Goal: Task Accomplishment & Management: Complete application form

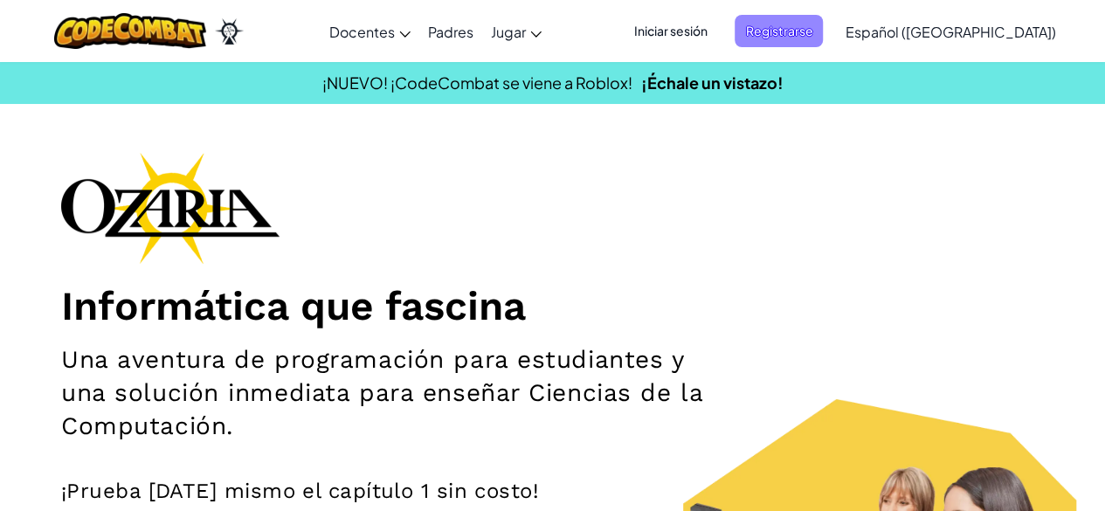
click at [816, 34] on span "Registrarse" at bounding box center [779, 31] width 88 height 32
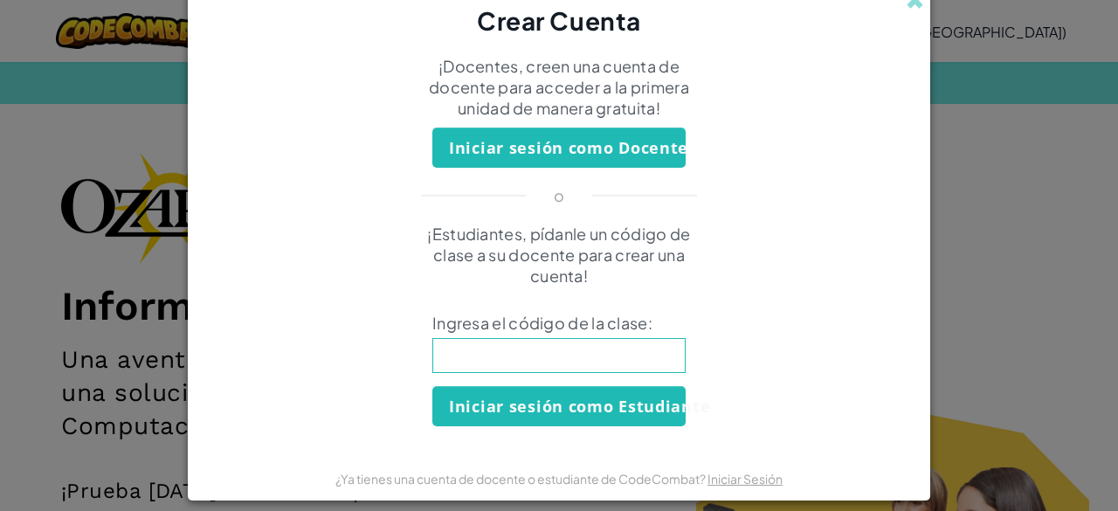
click at [573, 354] on input at bounding box center [558, 355] width 253 height 35
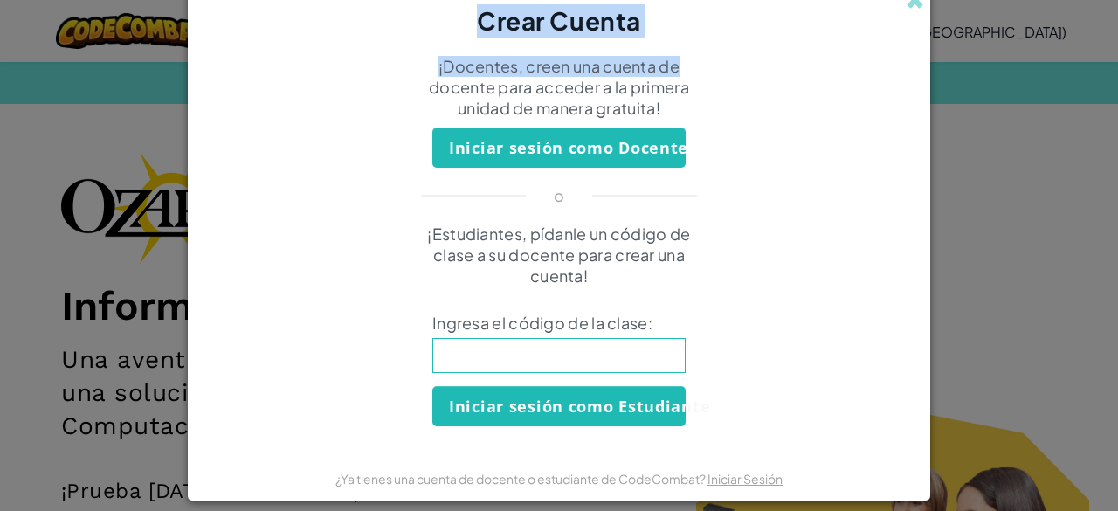
drag, startPoint x: 908, startPoint y: 7, endPoint x: 894, endPoint y: 51, distance: 45.9
click at [894, 51] on div "Crear Cuenta ¡Docentes, creen una cuenta de docente para acceder a la primera u…" at bounding box center [559, 241] width 742 height 515
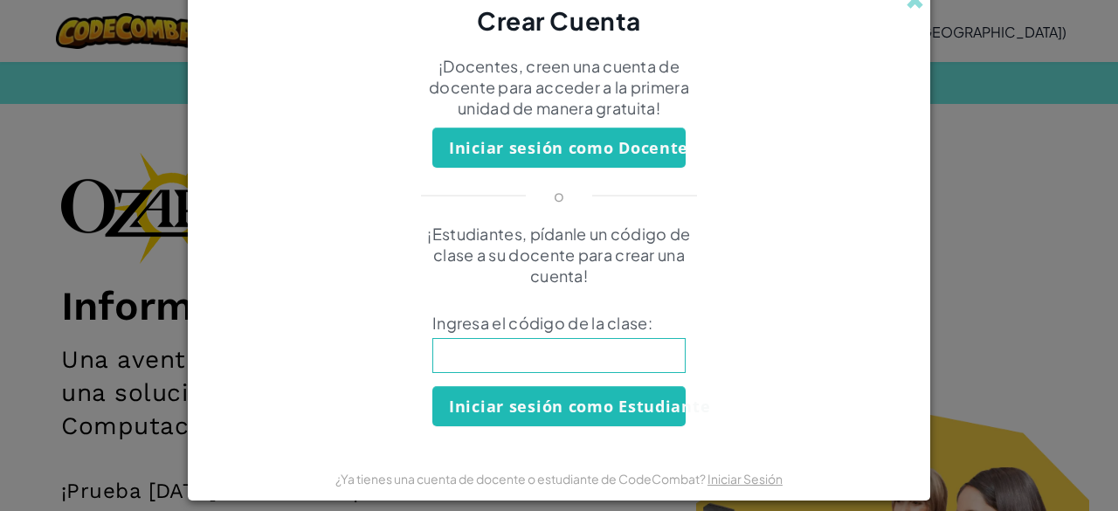
click at [533, 368] on input at bounding box center [558, 355] width 253 height 35
type input "MoreDreamLeg"
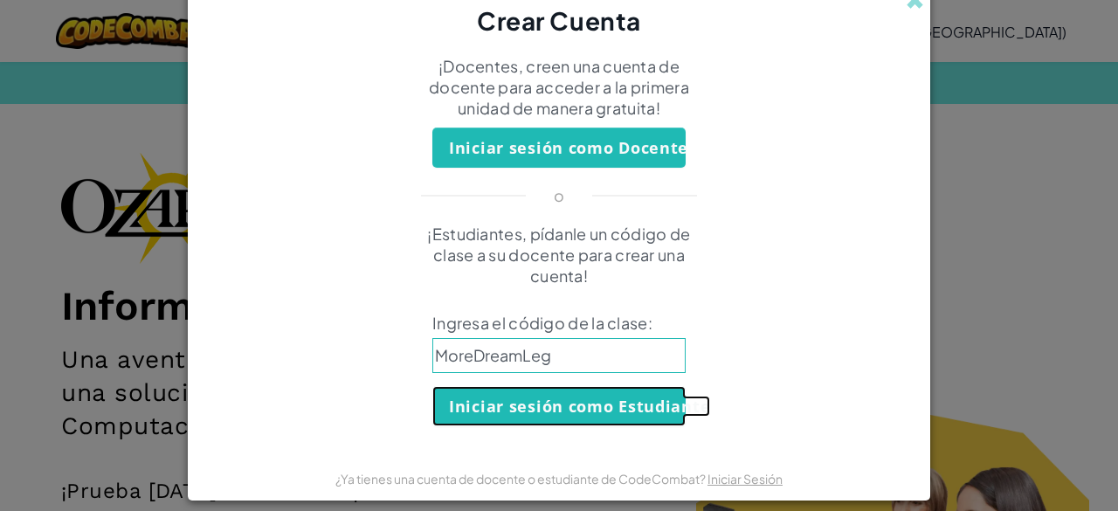
click at [598, 410] on button "Iniciar sesión como Estudiante" at bounding box center [558, 406] width 253 height 40
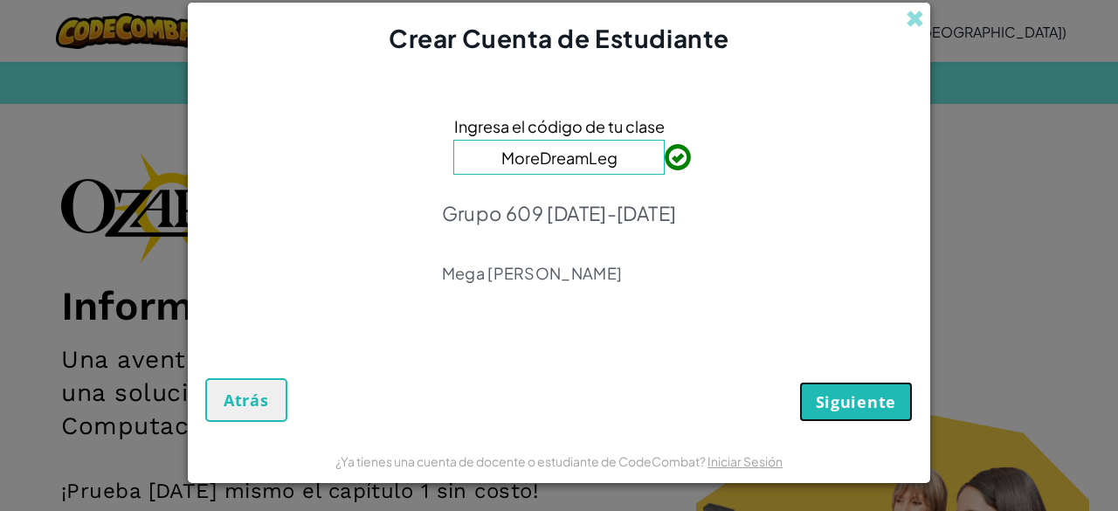
click at [838, 411] on span "Siguiente" at bounding box center [856, 401] width 80 height 21
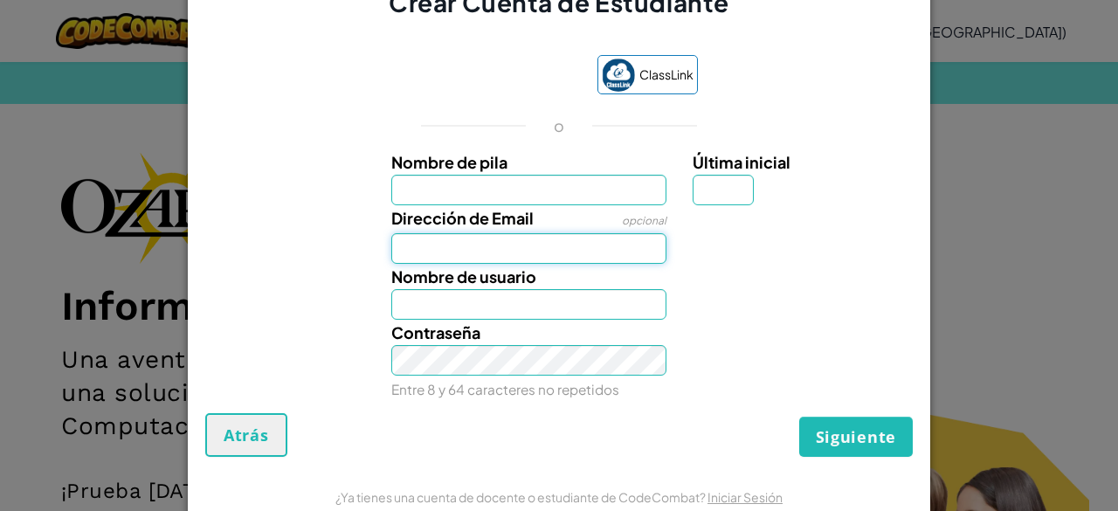
click at [517, 251] on input "Dirección de Email" at bounding box center [529, 248] width 276 height 31
type input "[EMAIL_ADDRESS][DOMAIN_NAME]"
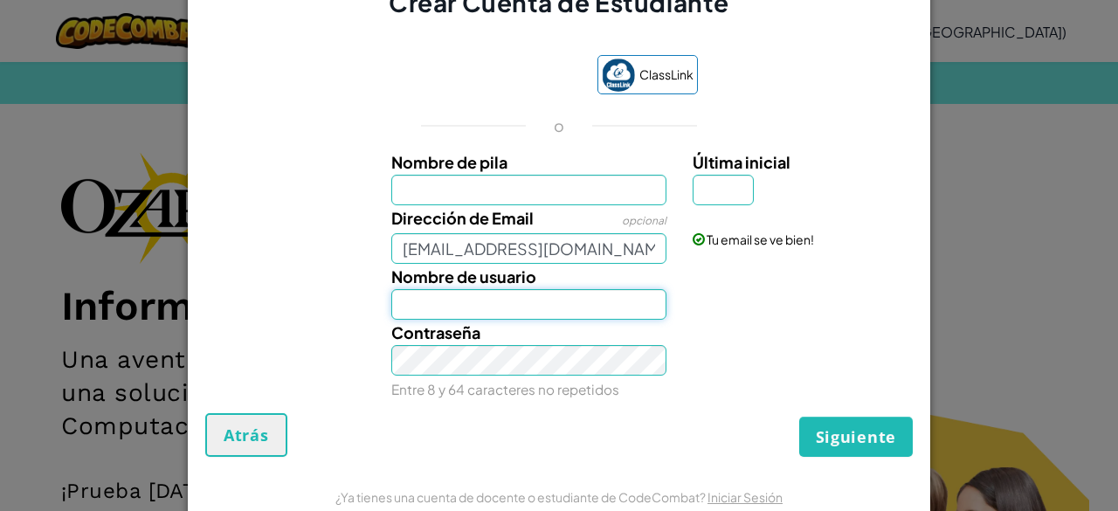
click at [480, 301] on input "Nombre de usuario" at bounding box center [529, 304] width 276 height 31
click at [543, 196] on input "Nombre de pila" at bounding box center [529, 190] width 276 height 31
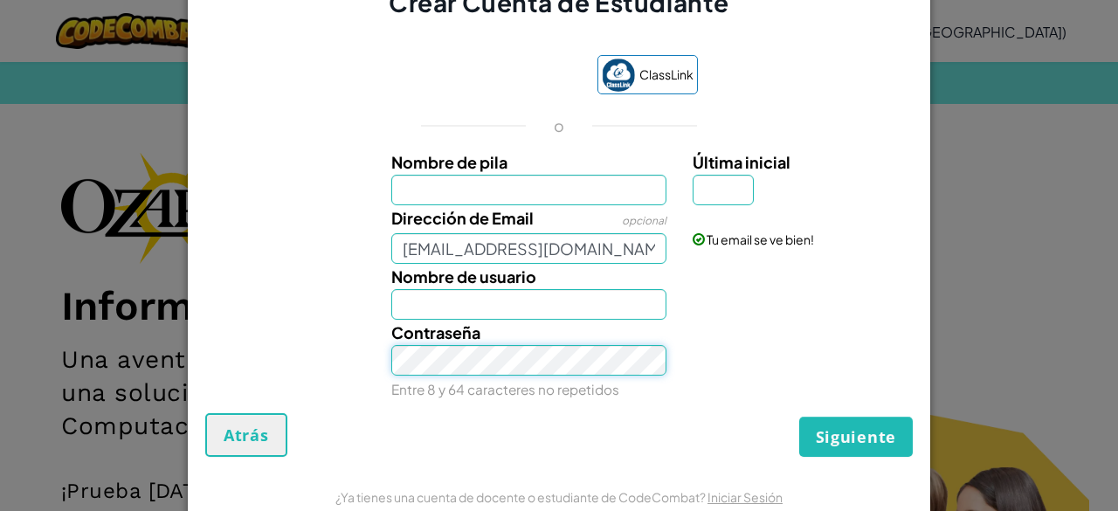
click at [368, 348] on div "Contraseña Entre 8 y 64 caracteres no repetidos" at bounding box center [559, 361] width 725 height 82
click at [472, 191] on input "Nombre de pila" at bounding box center [529, 190] width 276 height 31
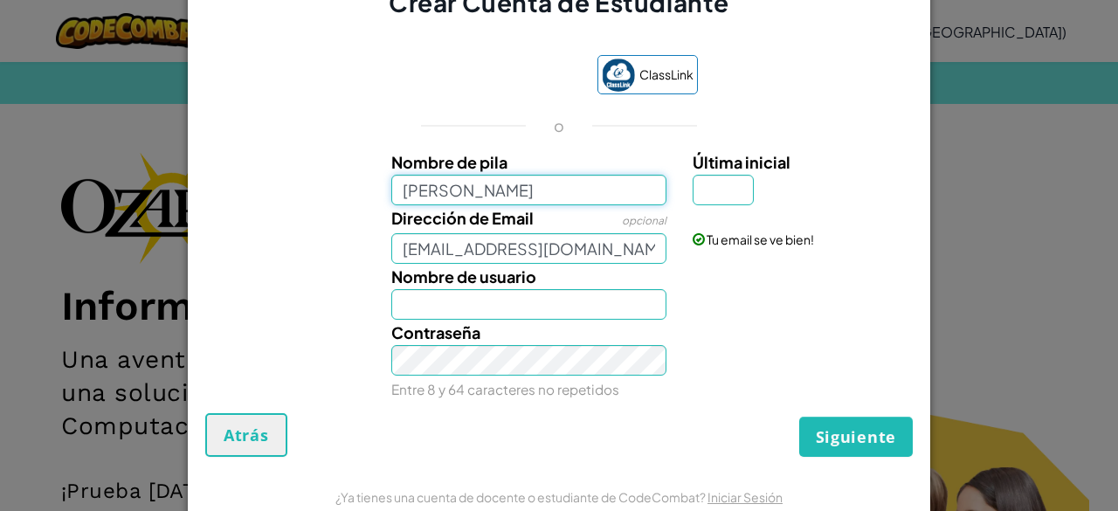
type input "[PERSON_NAME]"
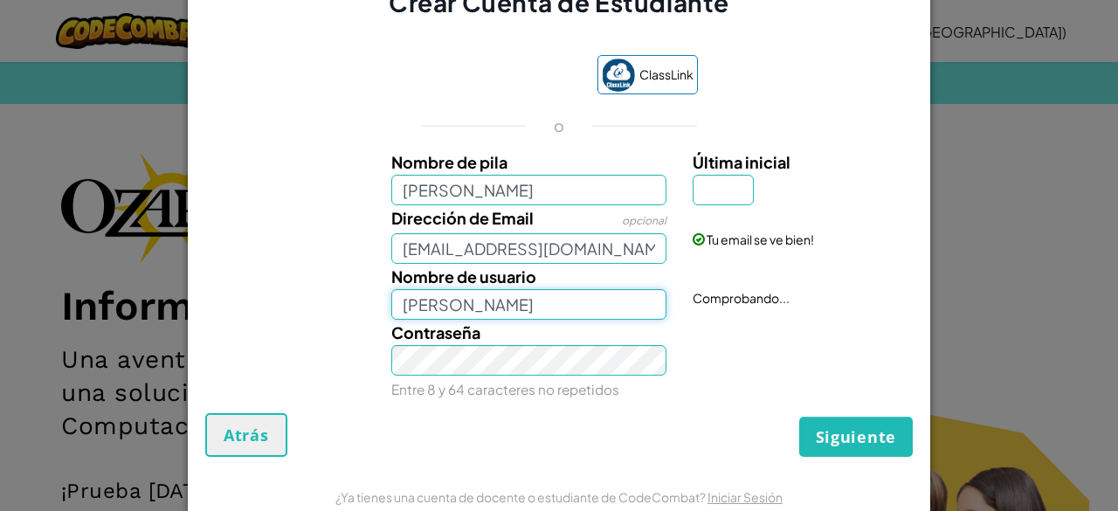
click at [486, 305] on input "[PERSON_NAME]" at bounding box center [529, 304] width 276 height 31
drag, startPoint x: 639, startPoint y: 305, endPoint x: 356, endPoint y: 313, distance: 283.1
click at [356, 313] on div "Nombre de usuario [PERSON_NAME] Nombre de usuario disponible!" at bounding box center [559, 292] width 725 height 56
click at [702, 198] on input "Última inicial" at bounding box center [723, 190] width 61 height 31
type input "G"
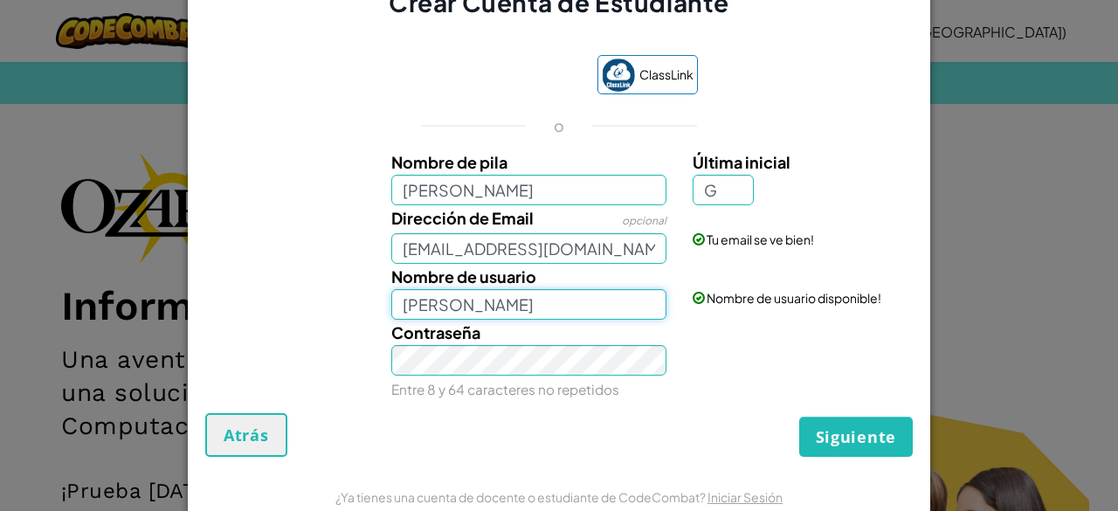
click at [608, 299] on input "[PERSON_NAME]" at bounding box center [529, 304] width 276 height 31
type input "[PERSON_NAME]"
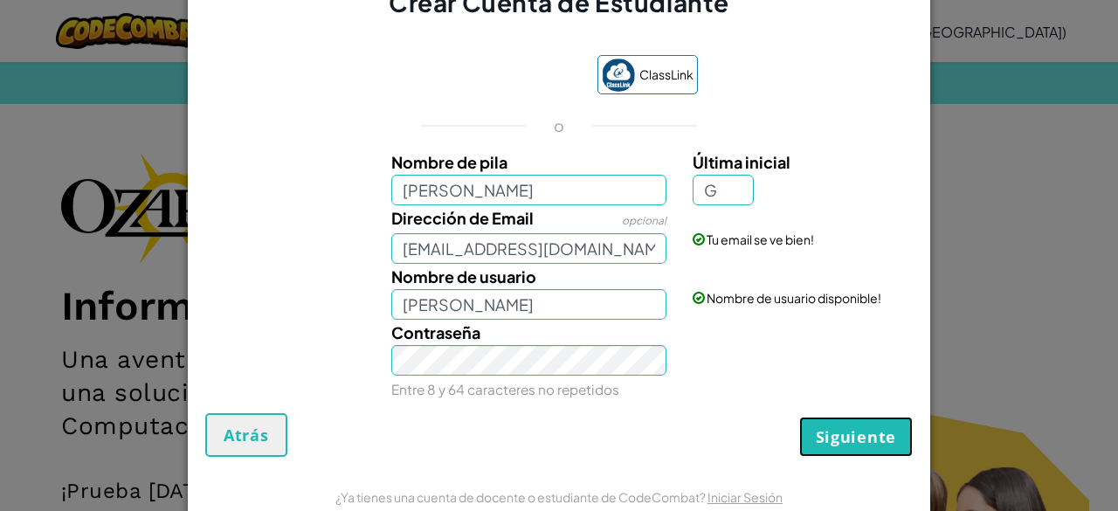
click at [867, 436] on span "Siguiente" at bounding box center [856, 436] width 80 height 21
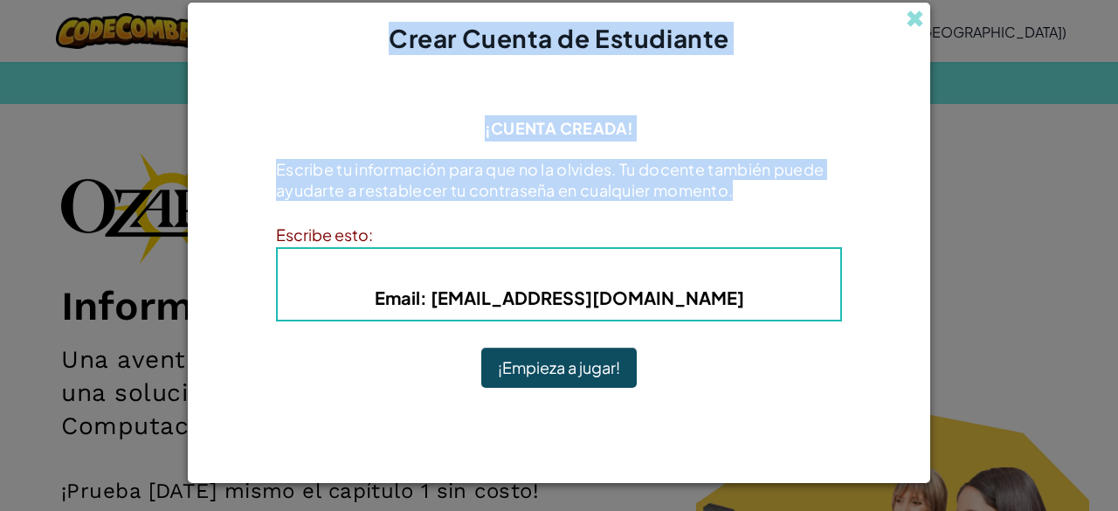
drag, startPoint x: 917, startPoint y: 21, endPoint x: 1048, endPoint y: 182, distance: 207.3
click at [1055, 183] on div "Crear Cuenta de Estudiante ¡Cuenta Creada! Escribe tu información para que no l…" at bounding box center [559, 255] width 1118 height 511
click at [845, 109] on div "¡Cuenta Creada! Escribe tu información para que no la olvides. Tu docente tambi…" at bounding box center [559, 247] width 742 height 383
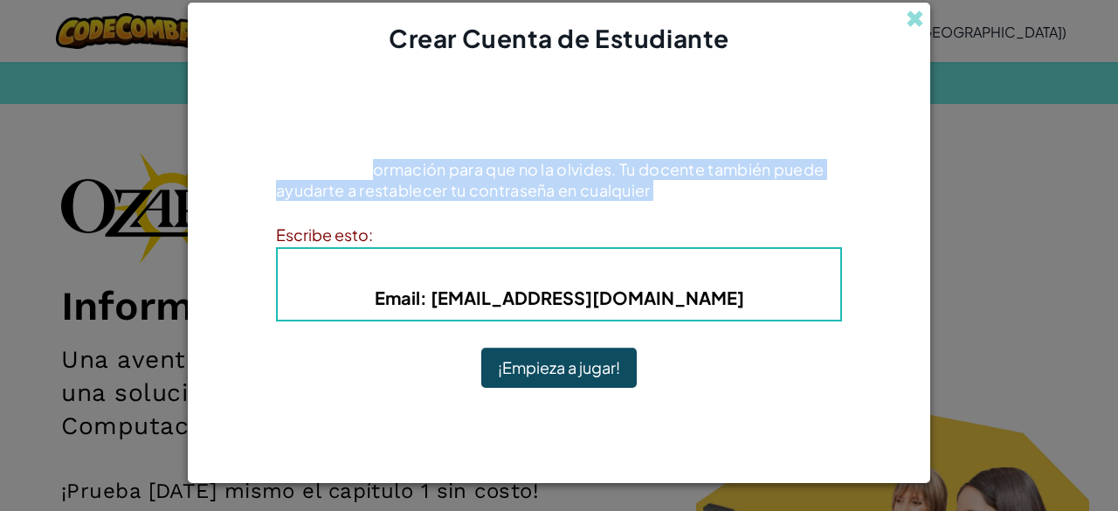
drag, startPoint x: 379, startPoint y: 97, endPoint x: 664, endPoint y: 197, distance: 301.6
click at [664, 197] on div "¡Cuenta Creada! Escribe tu información para que no la olvides. Tu docente tambi…" at bounding box center [559, 247] width 566 height 348
click at [709, 131] on div "¡Cuenta Creada! Escribe tu información para que no la olvides. Tu docente tambi…" at bounding box center [559, 247] width 566 height 348
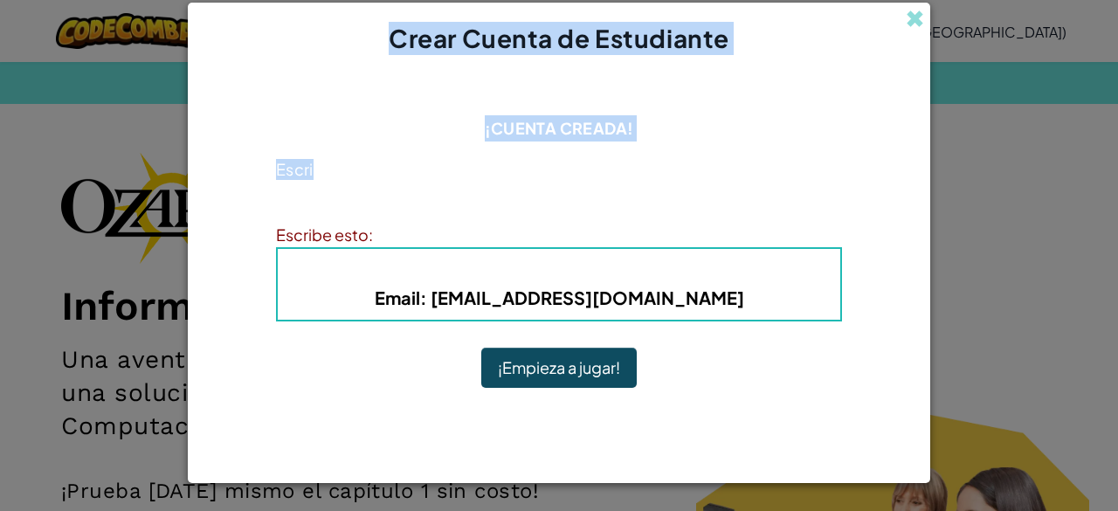
drag, startPoint x: 311, startPoint y: 64, endPoint x: 119, endPoint y: 17, distance: 197.6
click at [119, 17] on div "Crear Cuenta de Estudiante ¡Cuenta Creada! Escribe tu información para que no l…" at bounding box center [559, 255] width 1118 height 511
click at [269, 81] on div "¡Cuenta Creada! Escribe tu información para que no la olvides. Tu docente tambi…" at bounding box center [559, 247] width 742 height 383
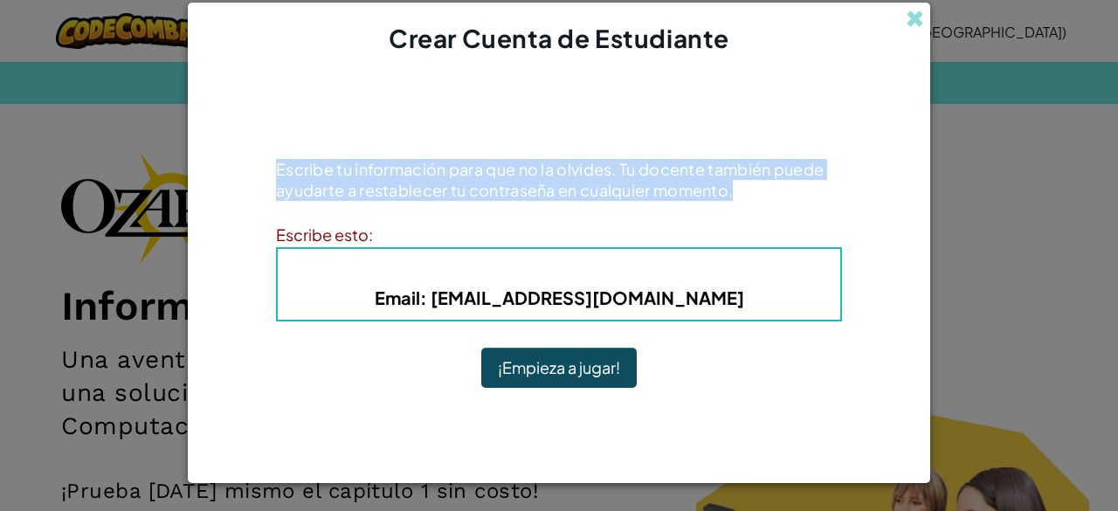
drag, startPoint x: 269, startPoint y: 81, endPoint x: 877, endPoint y: 210, distance: 621.5
click at [877, 210] on div "¡Cuenta Creada! Escribe tu información para que no la olvides. Tu docente tambi…" at bounding box center [559, 247] width 742 height 383
click at [831, 215] on div "¡Cuenta Creada! Escribe tu información para que no la olvides. Tu docente tambi…" at bounding box center [559, 247] width 566 height 348
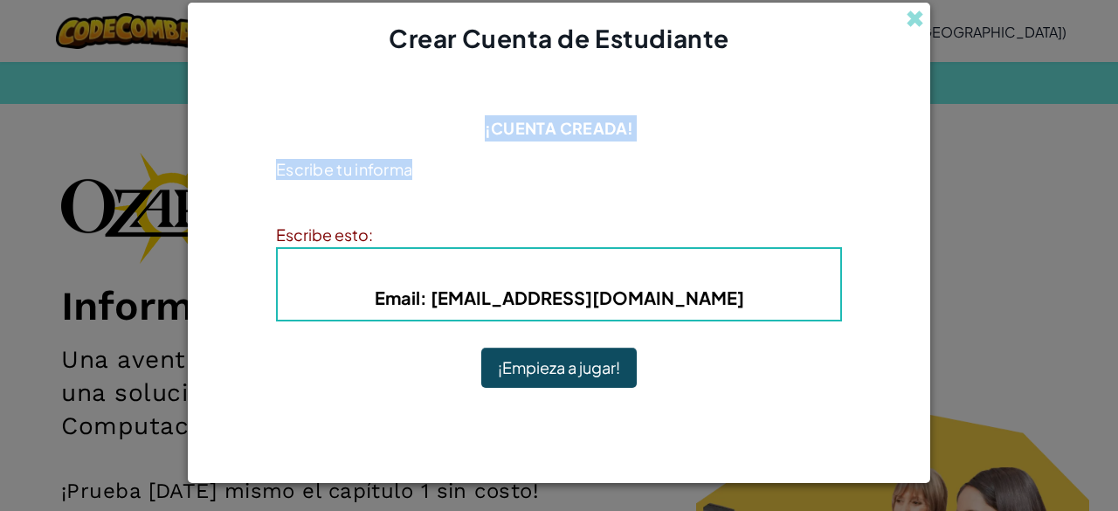
drag, startPoint x: 413, startPoint y: 85, endPoint x: 455, endPoint y: 106, distance: 46.9
click at [455, 106] on div "¡Cuenta Creada! Escribe tu información para que no la olvides. Tu docente tambi…" at bounding box center [559, 247] width 566 height 348
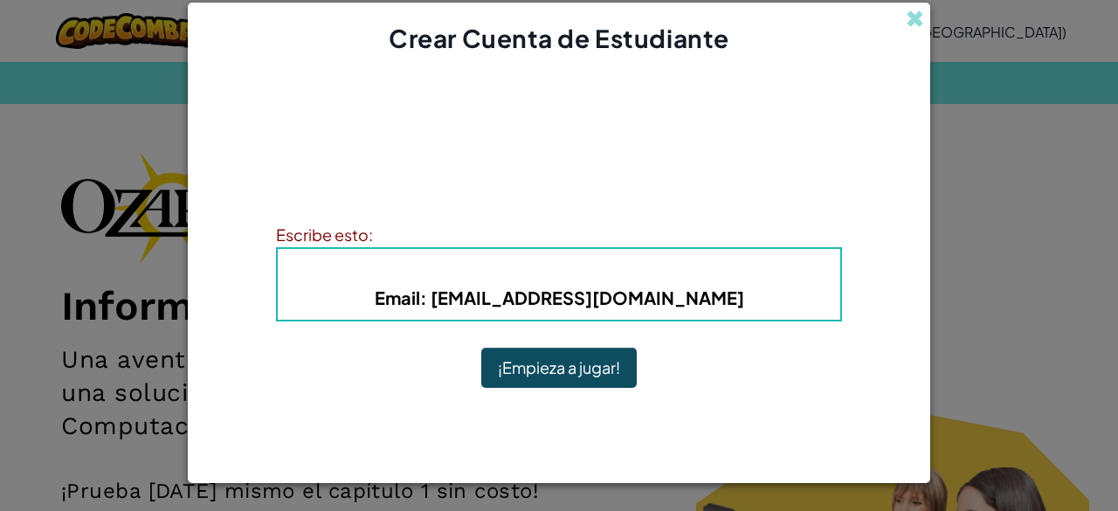
click at [692, 106] on div "¡Cuenta Creada! Escribe tu información para que no la olvides. Tu docente tambi…" at bounding box center [559, 247] width 566 height 348
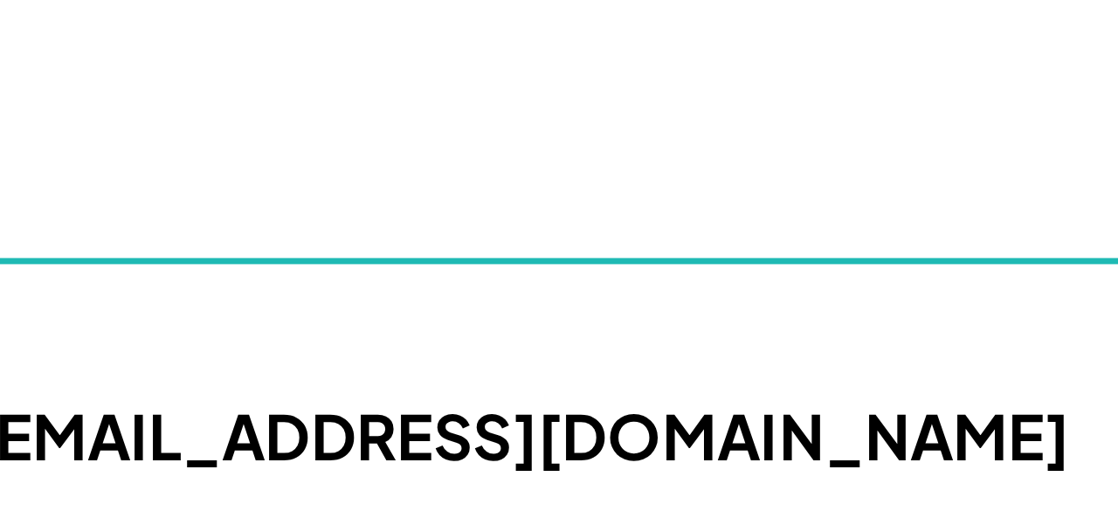
drag, startPoint x: 702, startPoint y: 156, endPoint x: 611, endPoint y: 219, distance: 110.5
click at [611, 219] on div "¡Cuenta Creada! Escribe tu información para que no la olvides. Tu docente tambi…" at bounding box center [559, 247] width 566 height 348
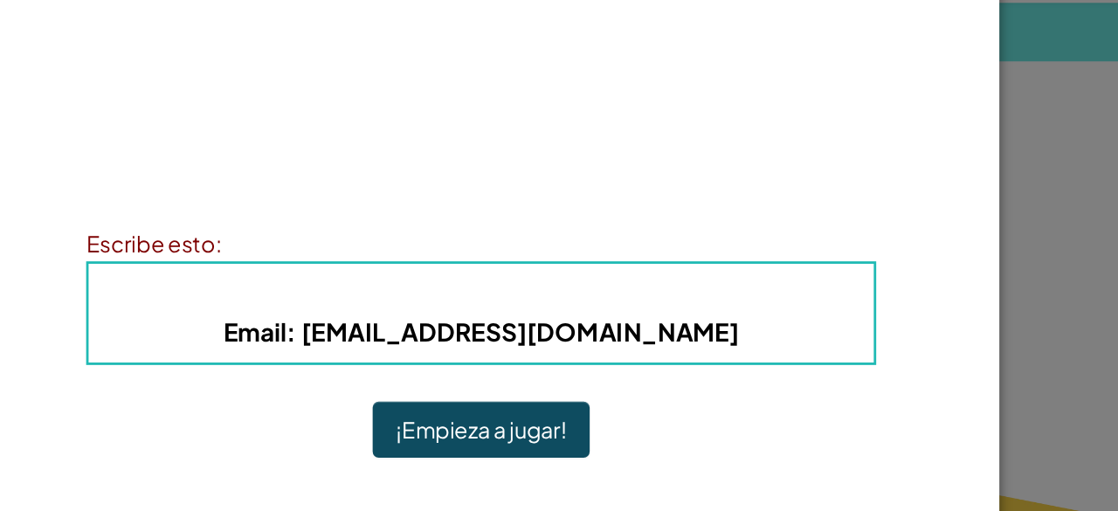
click at [755, 211] on div "Escribe tu información para que no la olvides. Tu docente también puede ayudart…" at bounding box center [559, 186] width 566 height 54
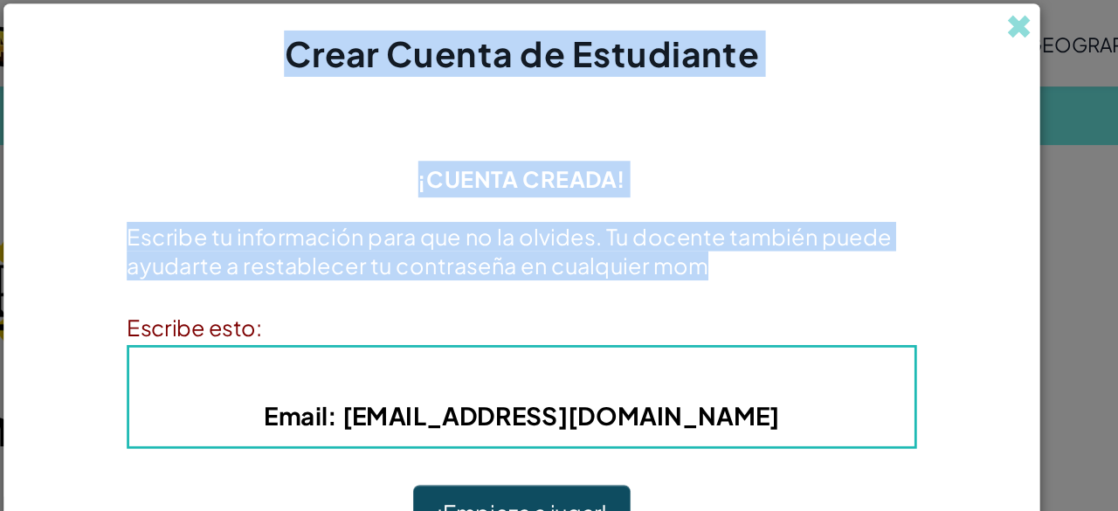
drag, startPoint x: 351, startPoint y: 51, endPoint x: 687, endPoint y: 201, distance: 368.3
click at [687, 201] on div "Crear Cuenta de Estudiante ¡Cuenta Creada! Escribe tu información para que no l…" at bounding box center [559, 243] width 742 height 480
copy div "Crear Cuenta de Estudiante ¡Cuenta Creada! Escribe tu información para que no l…"
